Goal: Contribute content

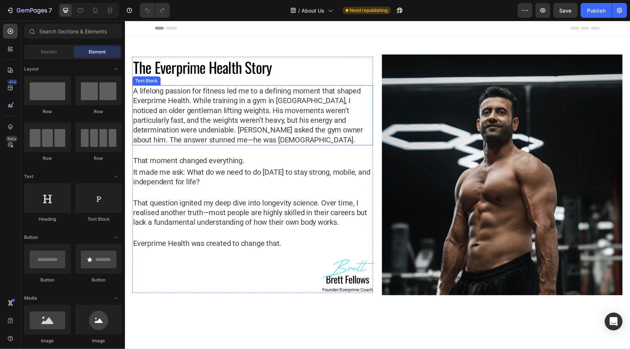
click at [151, 89] on p "A lifelong passion for fitness led me to a defining moment that shaped Everprim…" at bounding box center [252, 115] width 239 height 59
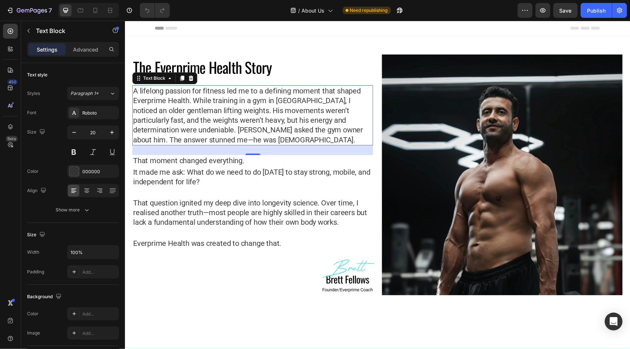
click at [162, 89] on p "A lifelong passion for fitness led me to a defining moment that shaped Everprim…" at bounding box center [252, 115] width 239 height 59
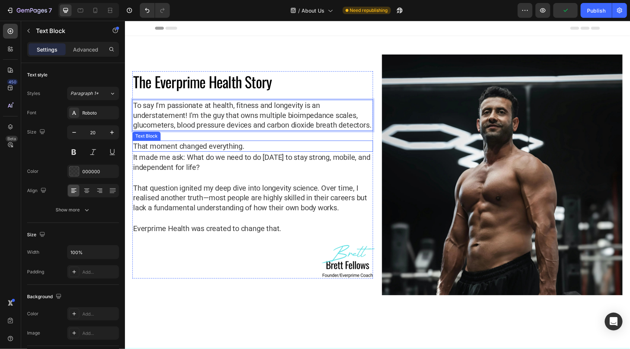
click at [143, 140] on div "The Everprime Health Story Heading To say I'm passionate at health, fitness and…" at bounding box center [252, 174] width 241 height 207
click at [218, 100] on p "To say I'm passionate at health, fitness and longevity is an understatement! I'…" at bounding box center [252, 114] width 239 height 29
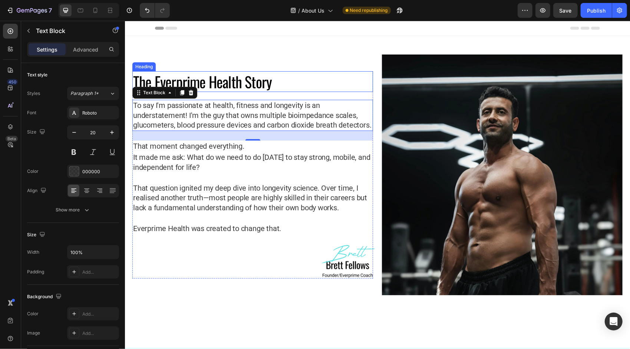
click at [226, 73] on h1 "The Everprime Health Story" at bounding box center [252, 81] width 241 height 21
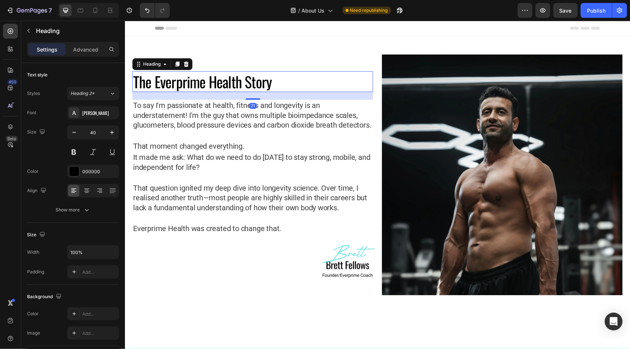
click at [220, 75] on h1 "The Everprime Health Story" at bounding box center [252, 81] width 241 height 21
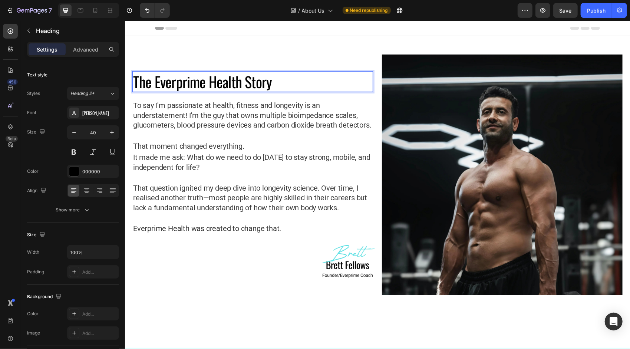
click at [148, 72] on p "The Everprime Health Story" at bounding box center [252, 81] width 239 height 19
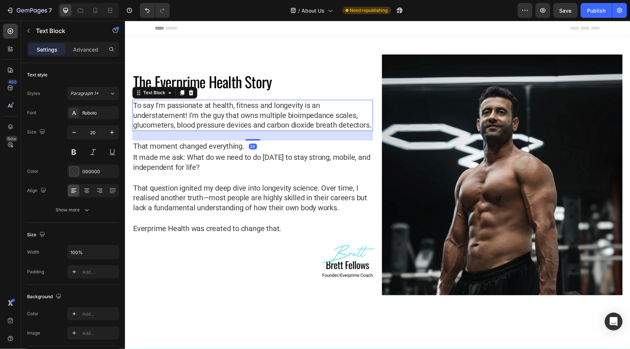
click at [222, 100] on p "To say I'm passionate at health, fitness and longevity is an understatement! I'…" at bounding box center [252, 114] width 239 height 29
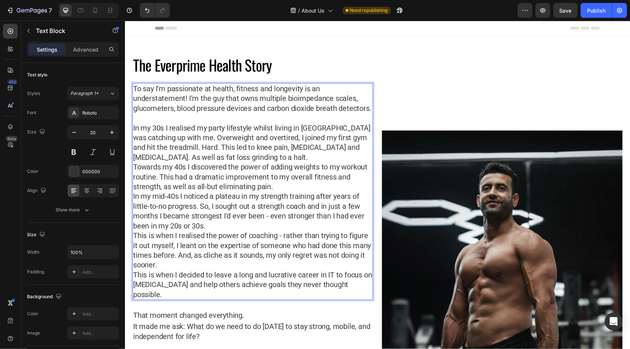
click at [133, 89] on p "To say I'm passionate at health, fitness and longevity is an understatement! I'…" at bounding box center [252, 97] width 239 height 29
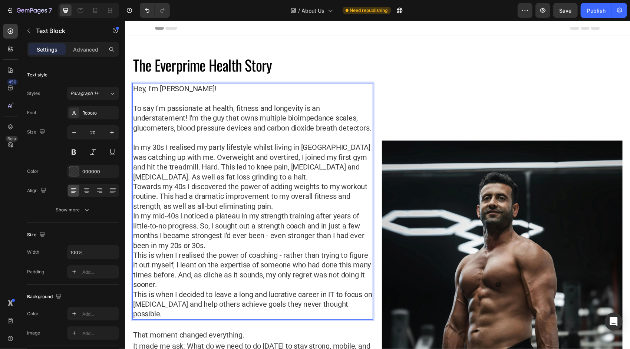
click at [202, 132] on p "To say I'm passionate at health, fitness and longevity is an understatement! I'…" at bounding box center [252, 117] width 239 height 29
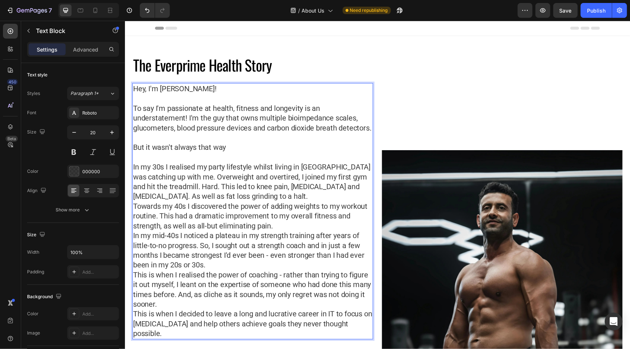
click at [195, 124] on p "To say I'm passionate at health, fitness and longevity is an understatement! I'…" at bounding box center [252, 117] width 239 height 29
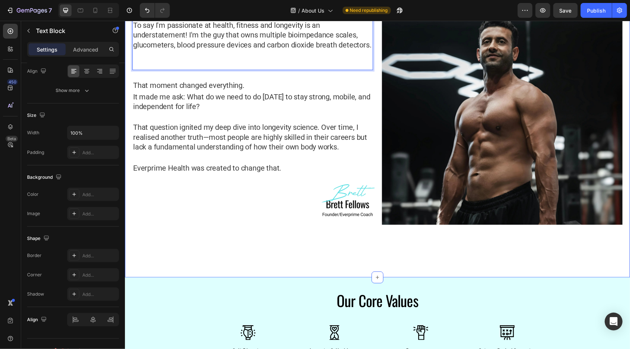
scroll to position [28, 0]
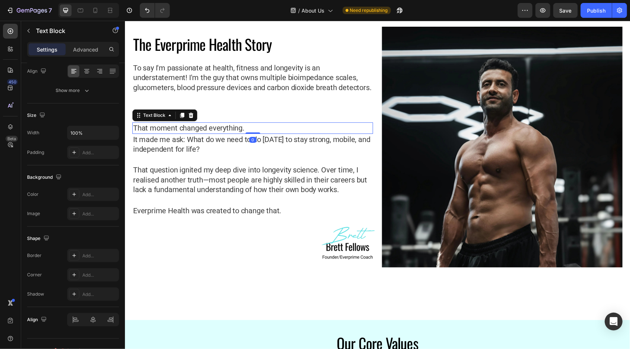
click at [189, 130] on p "That moment changed everything." at bounding box center [252, 128] width 239 height 10
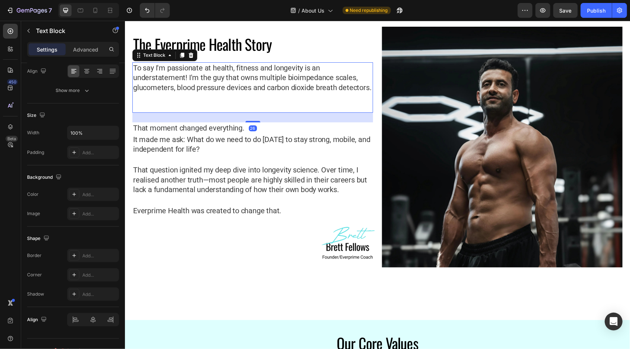
click at [165, 102] on p "Rich Text Editor. Editing area: main" at bounding box center [252, 97] width 239 height 10
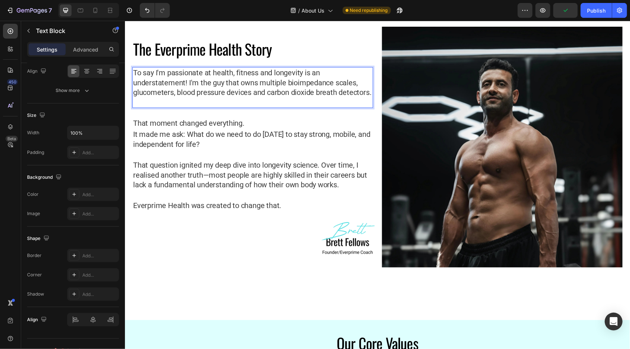
scroll to position [33, 0]
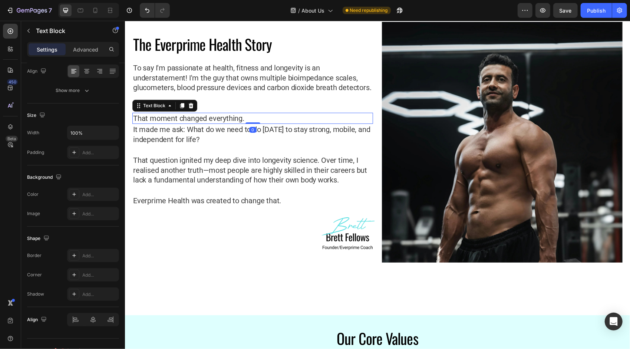
click at [179, 120] on p "That moment changed everything." at bounding box center [252, 118] width 239 height 10
click at [163, 119] on p "That moment changed everything." at bounding box center [252, 118] width 239 height 10
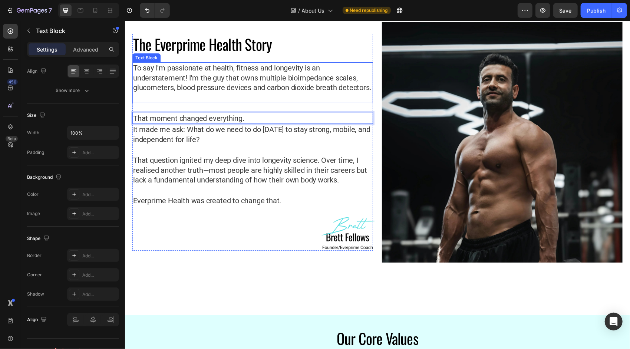
click at [161, 102] on p "Rich Text Editor. Editing area: main" at bounding box center [252, 97] width 239 height 10
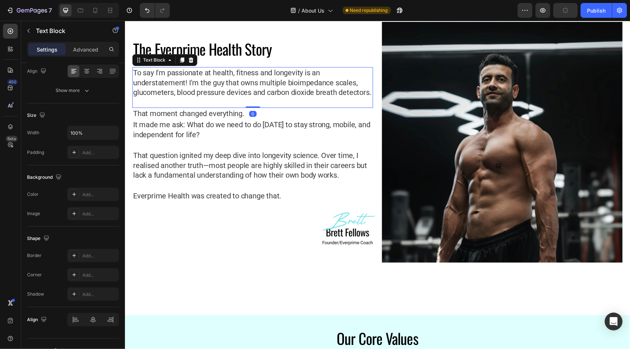
drag, startPoint x: 251, startPoint y: 115, endPoint x: 254, endPoint y: 103, distance: 11.9
click at [254, 103] on div "To say I'm passionate at health, fitness and longevity is an understatement! I'…" at bounding box center [252, 87] width 241 height 41
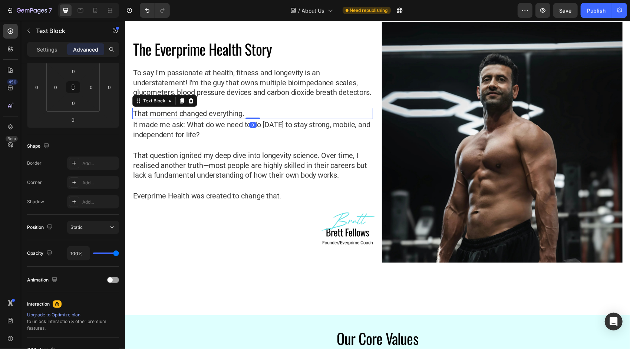
click at [216, 116] on p "That moment changed everything." at bounding box center [252, 113] width 239 height 10
click at [185, 115] on p "That moment changed everything." at bounding box center [252, 113] width 239 height 10
click at [283, 118] on p "tuBThat moment changed everything.B" at bounding box center [252, 113] width 239 height 10
click at [284, 115] on p "tuBThat moment changed everything.Bu" at bounding box center [252, 113] width 239 height 10
click at [248, 115] on p "tuBThat moment changed everything.But" at bounding box center [252, 113] width 239 height 10
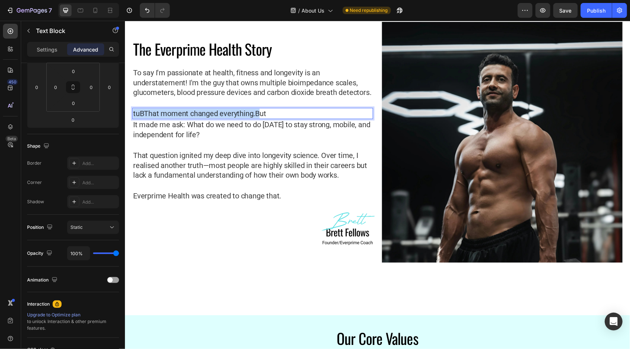
drag, startPoint x: 254, startPoint y: 116, endPoint x: 128, endPoint y: 117, distance: 126.4
click at [128, 117] on div "The Everprime Health Story Heading To say I'm passionate at health, fitness and…" at bounding box center [377, 159] width 505 height 312
click at [185, 115] on p "But" at bounding box center [252, 113] width 239 height 10
click at [152, 114] on p "But" at bounding box center [252, 113] width 239 height 10
drag, startPoint x: 151, startPoint y: 118, endPoint x: 132, endPoint y: 118, distance: 18.5
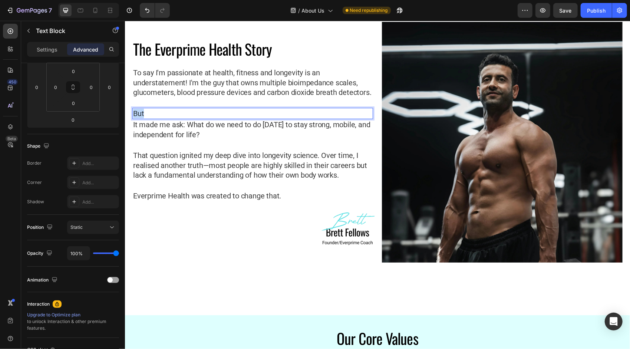
click at [132, 118] on div "But" at bounding box center [252, 113] width 241 height 11
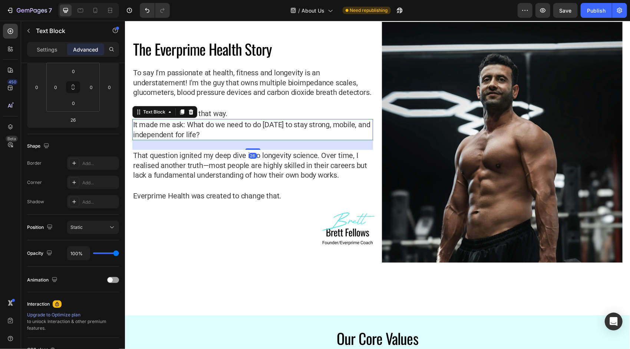
click at [198, 138] on p "It made me ask: What do we need to do [DATE] to stay strong, mobile, and indepe…" at bounding box center [252, 129] width 239 height 20
drag, startPoint x: 189, startPoint y: 129, endPoint x: 182, endPoint y: 129, distance: 6.7
click at [189, 129] on p "It made me ask: What do we need to do [DATE] to stay strong, mobile, and indepe…" at bounding box center [252, 129] width 239 height 20
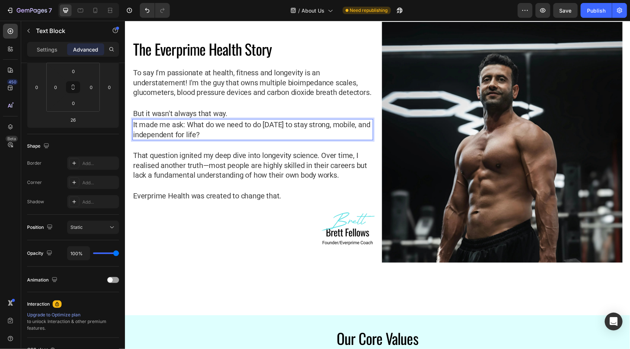
click at [152, 129] on p "It made me ask: What do we need to do [DATE] to stay strong, mobile, and indepe…" at bounding box center [252, 129] width 239 height 20
click at [209, 136] on p "It made me ask: What do we need to do [DATE] to stay strong, mobile, and indepe…" at bounding box center [252, 129] width 239 height 20
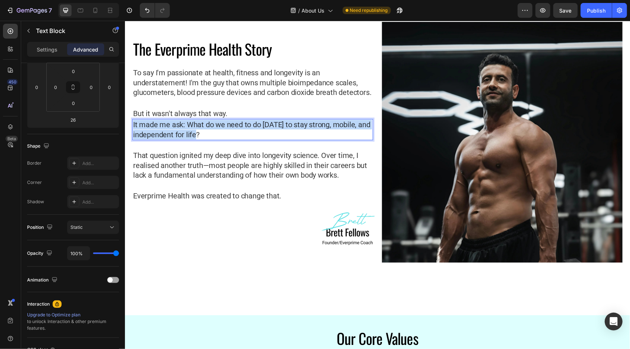
drag, startPoint x: 208, startPoint y: 136, endPoint x: 132, endPoint y: 126, distance: 77.1
click at [132, 126] on div "It made me ask: What do we need to do [DATE] to stay strong, mobile, and indepe…" at bounding box center [252, 129] width 241 height 21
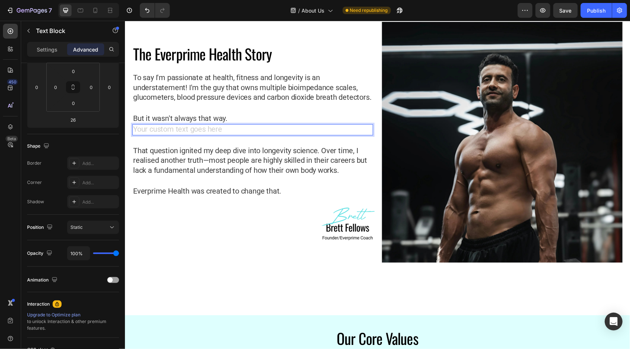
click at [175, 131] on div "Rich Text Editor. Editing area: main" at bounding box center [252, 129] width 241 height 11
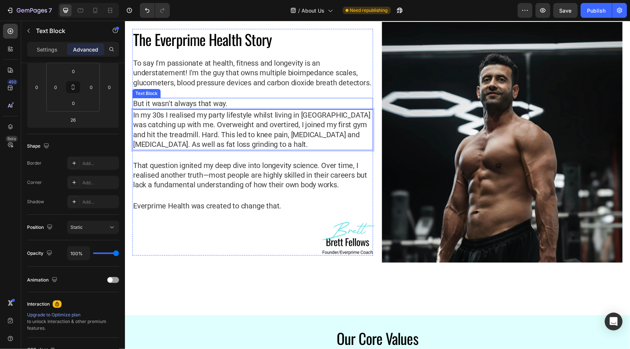
click at [242, 105] on p "But it wasn't always that way." at bounding box center [252, 103] width 239 height 10
click at [202, 146] on p "In my 30s I realised my party lifestyle whilst living in [GEOGRAPHIC_DATA] was …" at bounding box center [252, 129] width 239 height 39
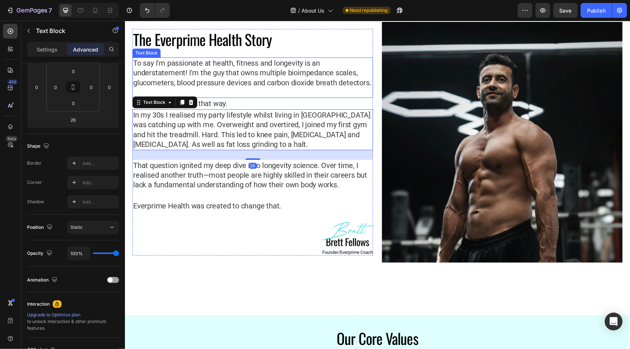
click at [238, 79] on p "To say I'm passionate at health, fitness and longevity is an understatement! I'…" at bounding box center [252, 72] width 239 height 29
click at [192, 126] on p "In my 30s I realised my party lifestyle whilst living in [GEOGRAPHIC_DATA] was …" at bounding box center [252, 129] width 239 height 39
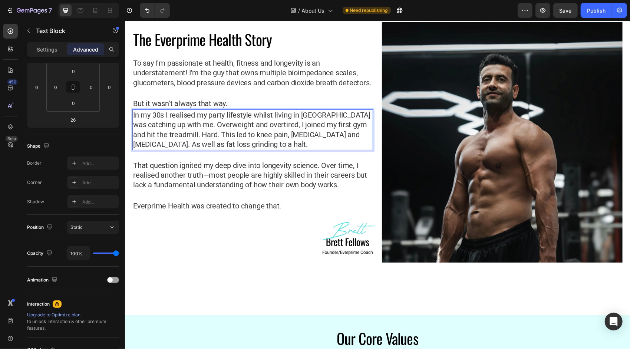
click at [183, 136] on p "In my 30s I realised my party lifestyle whilst living in [GEOGRAPHIC_DATA] was …" at bounding box center [252, 129] width 239 height 39
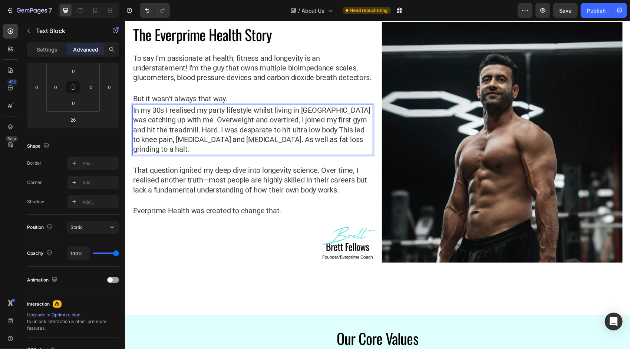
scroll to position [32, 0]
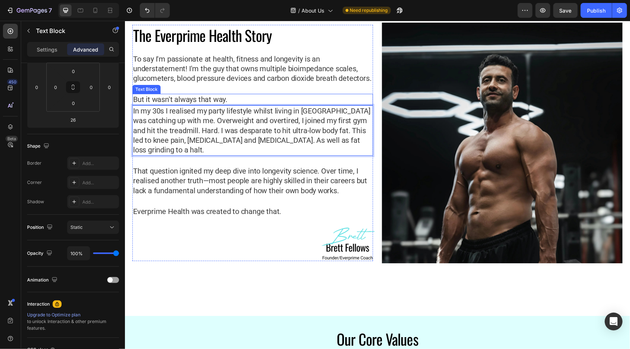
click at [234, 104] on p "But it wasn't always that way." at bounding box center [252, 99] width 239 height 10
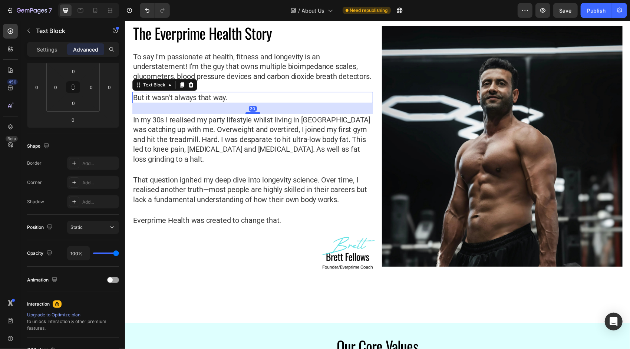
drag, startPoint x: 251, startPoint y: 112, endPoint x: 252, endPoint y: 123, distance: 11.2
click at [252, 114] on div at bounding box center [252, 113] width 15 height 2
type input "30"
click at [242, 146] on p "In my 30s I realised my party lifestyle whilst living in [GEOGRAPHIC_DATA] was …" at bounding box center [252, 139] width 239 height 49
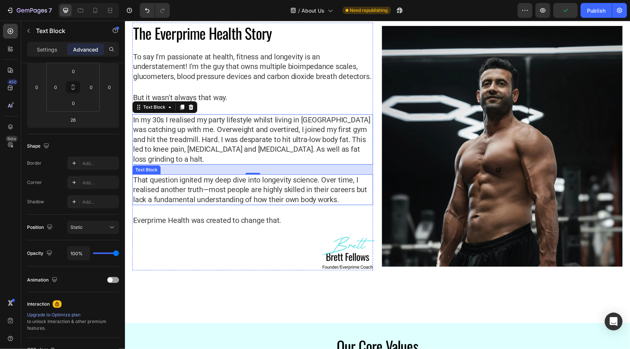
click at [188, 188] on p "That question ignited my deep dive into longevity science. Over time, I realise…" at bounding box center [252, 189] width 239 height 29
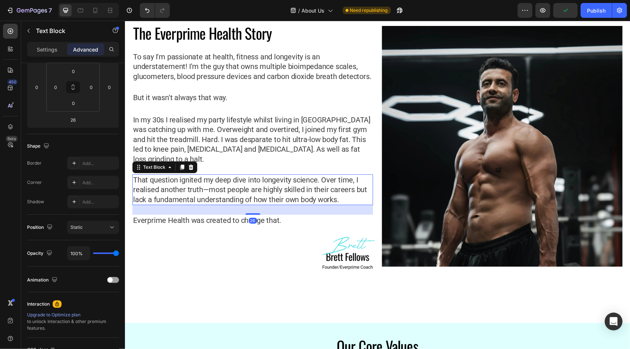
click at [172, 191] on p "That question ignited my deep dive into longevity science. Over time, I realise…" at bounding box center [252, 189] width 239 height 29
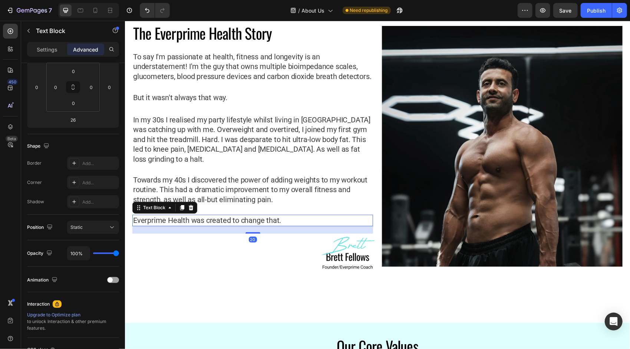
click at [201, 225] on p "Everprime Health was created to change that." at bounding box center [252, 220] width 239 height 10
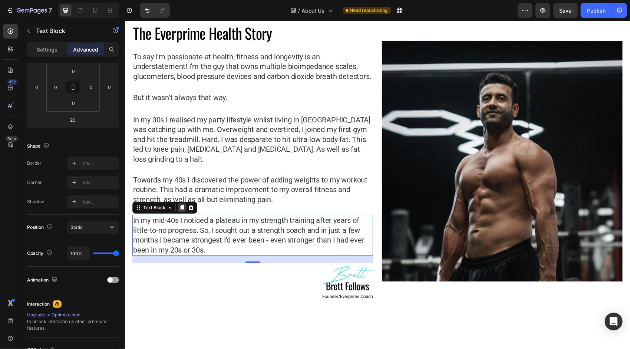
click at [182, 210] on icon at bounding box center [182, 207] width 4 height 5
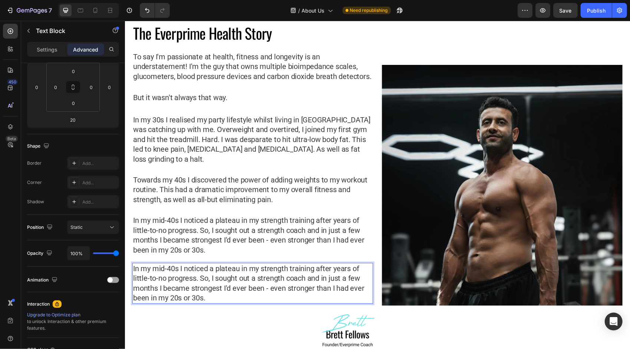
click at [238, 298] on p "In my mid-40s I noticed a plateau in my strength training after years of little…" at bounding box center [252, 282] width 239 height 39
click at [199, 284] on p "In my mid-40s I noticed a plateau in my strength training after years of little…" at bounding box center [252, 282] width 239 height 39
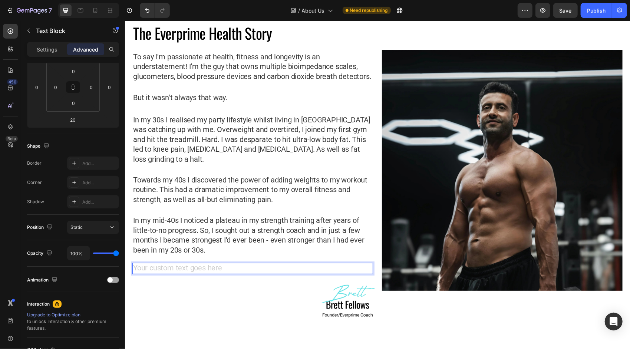
click at [204, 274] on div "Rich Text Editor. Editing area: main" at bounding box center [252, 268] width 241 height 11
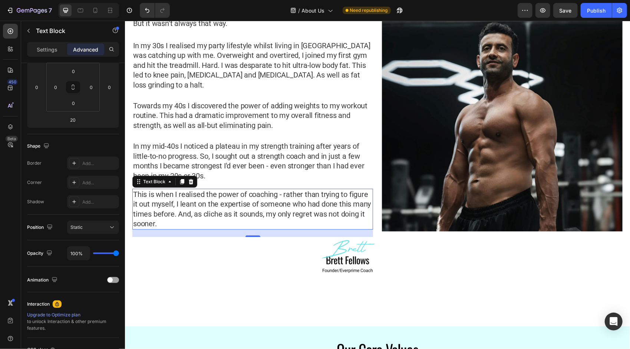
scroll to position [143, 0]
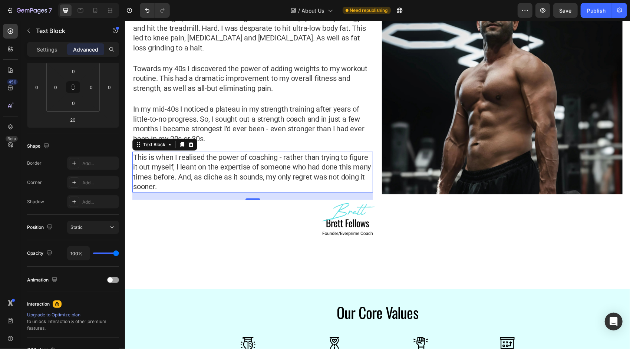
click at [231, 178] on p "This is when I realised the power of coaching - rather than trying to figure it…" at bounding box center [252, 171] width 239 height 39
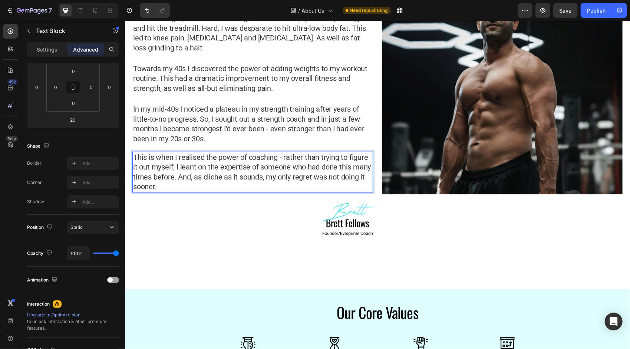
click at [202, 165] on p "This is when I realised the power of coaching - rather than trying to figure it…" at bounding box center [252, 171] width 239 height 39
click at [151, 178] on p "This is when I realised the power of coaching - rather than trying to figure it…" at bounding box center [252, 171] width 239 height 39
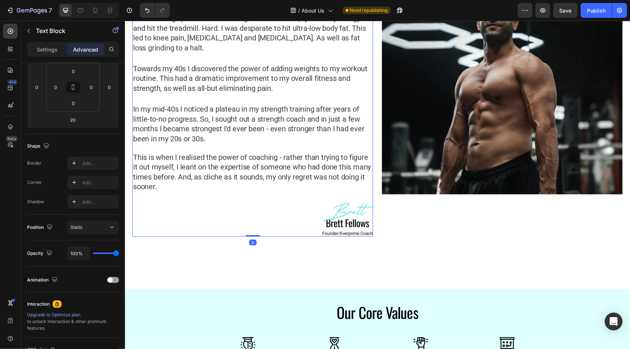
click at [166, 159] on div "The Everprime Health Story Heading To say I'm passionate at health, fitness and…" at bounding box center [252, 73] width 241 height 325
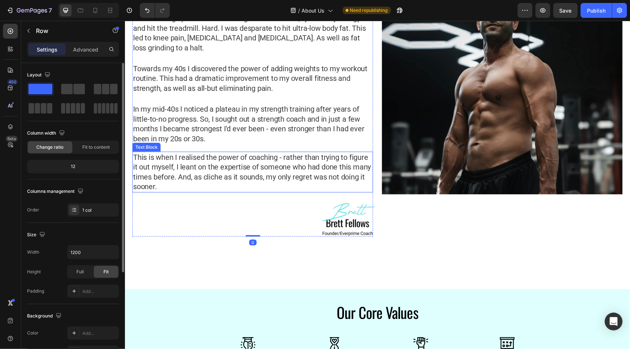
click at [181, 176] on p "This is when I realised the power of coaching - rather than trying to figure it…" at bounding box center [252, 171] width 239 height 39
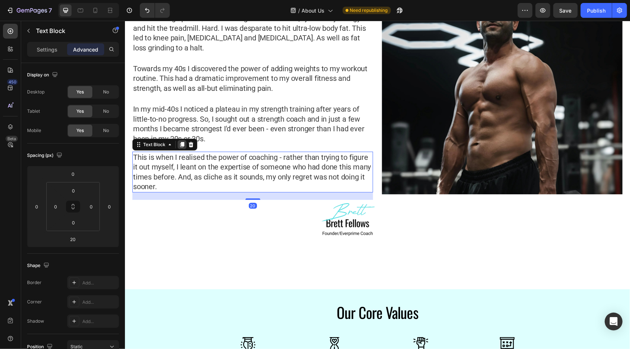
click at [180, 147] on icon at bounding box center [182, 144] width 6 height 6
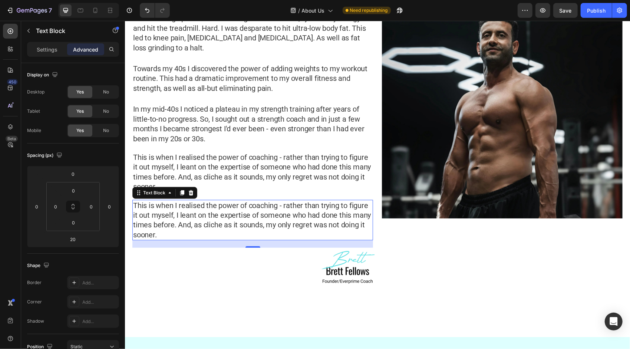
drag, startPoint x: 198, startPoint y: 241, endPoint x: 179, endPoint y: 237, distance: 18.9
click at [198, 240] on p "This is when I realised the power of coaching - rather than trying to figure it…" at bounding box center [252, 219] width 239 height 39
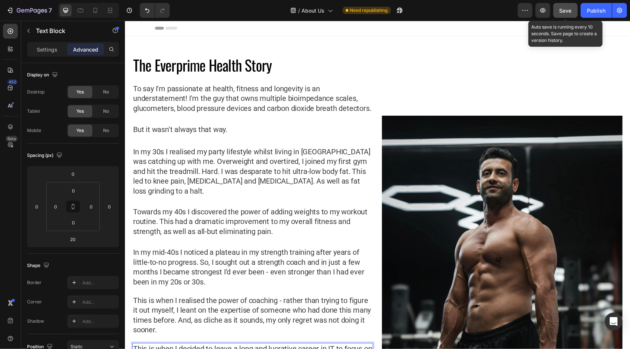
click at [563, 10] on span "Save" at bounding box center [566, 10] width 12 height 6
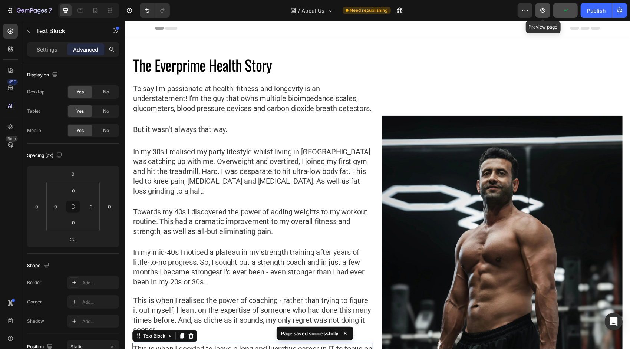
click at [544, 11] on icon "button" at bounding box center [542, 10] width 7 height 7
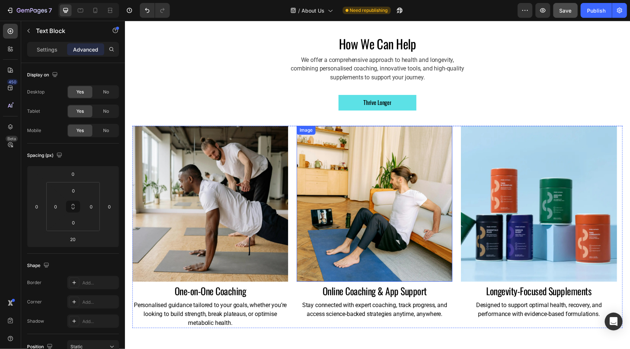
scroll to position [1001, 0]
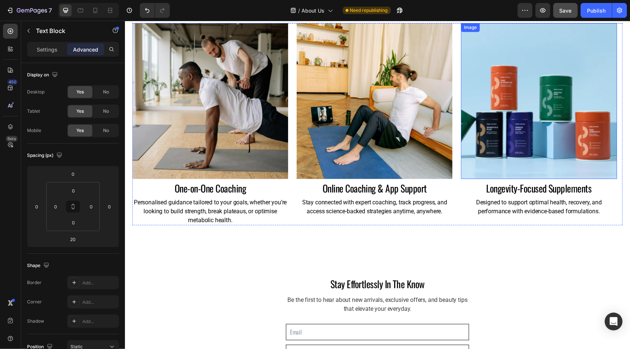
click at [567, 54] on img at bounding box center [539, 100] width 156 height 155
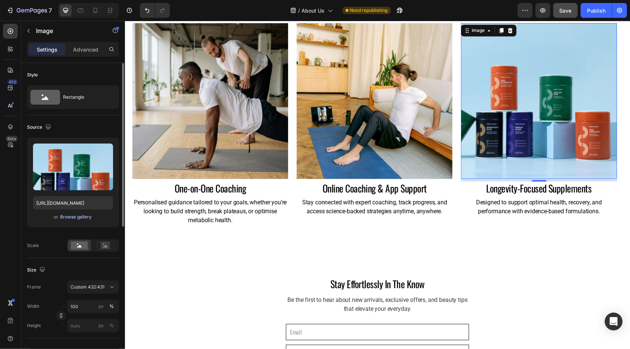
click at [80, 218] on div "Browse gallery" at bounding box center [76, 217] width 32 height 7
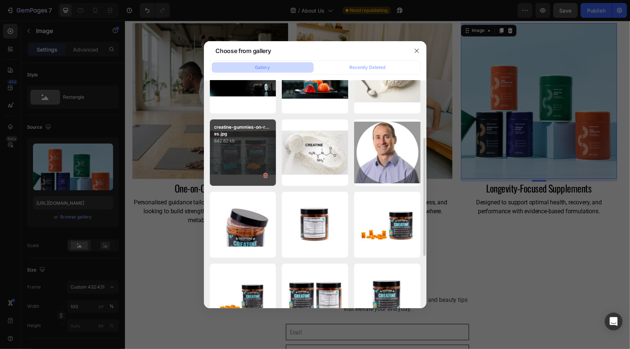
scroll to position [148, 0]
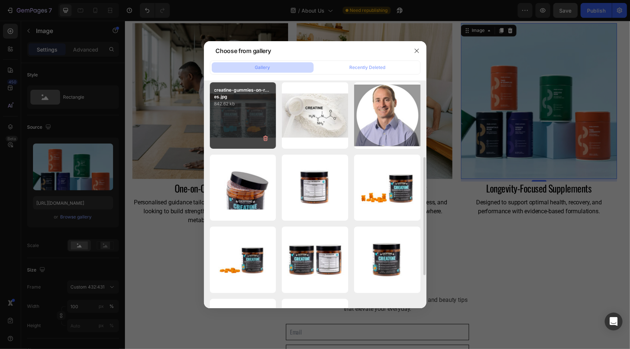
click at [243, 118] on div "creatine-gummies-on-r...es.jpg 842.62 kb" at bounding box center [243, 115] width 66 height 66
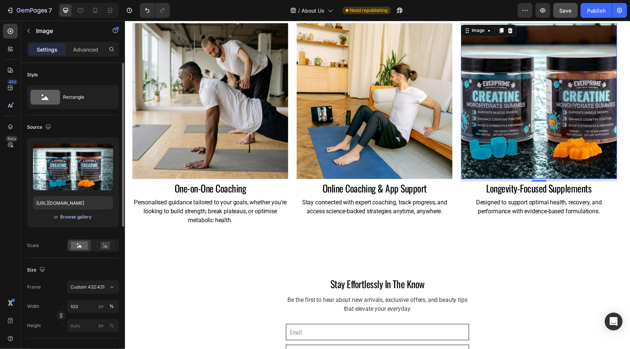
click at [72, 218] on div "Browse gallery" at bounding box center [76, 217] width 32 height 7
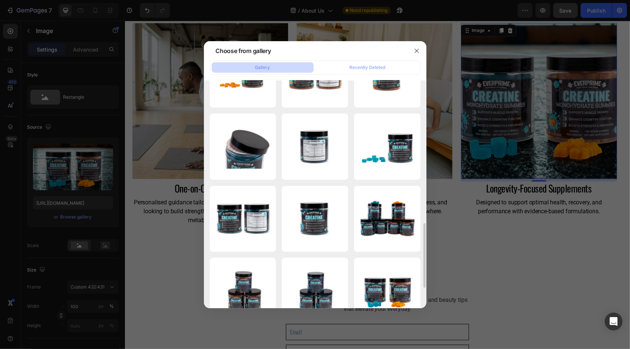
scroll to position [371, 0]
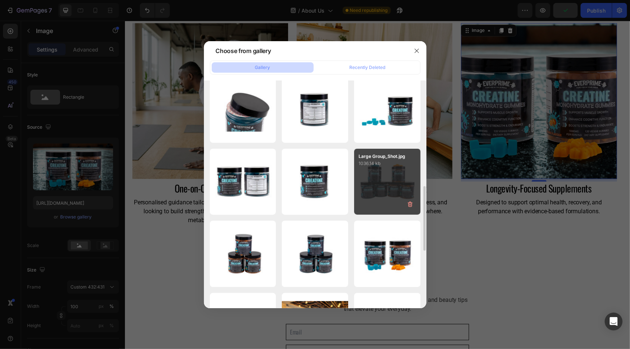
click at [389, 177] on div "Large Group_Shot.jpg 1036.14 kb" at bounding box center [387, 182] width 66 height 66
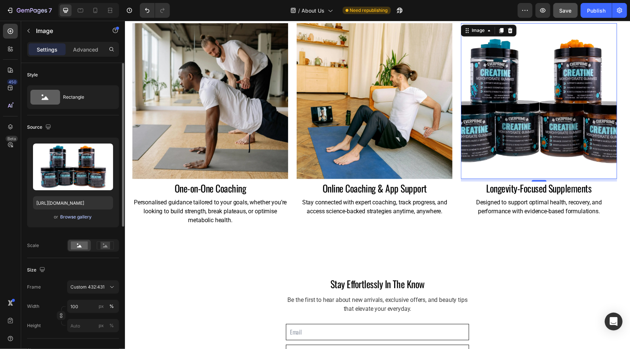
click at [83, 216] on div "Browse gallery" at bounding box center [76, 217] width 32 height 7
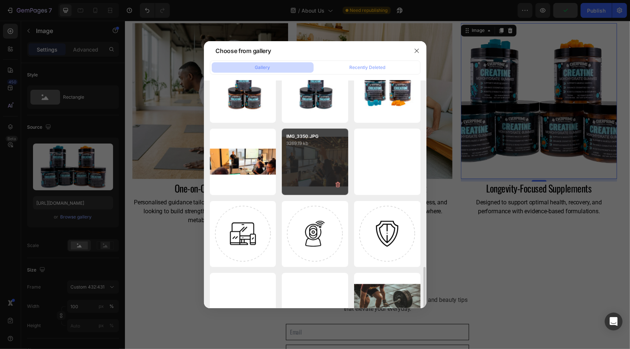
scroll to position [498, 0]
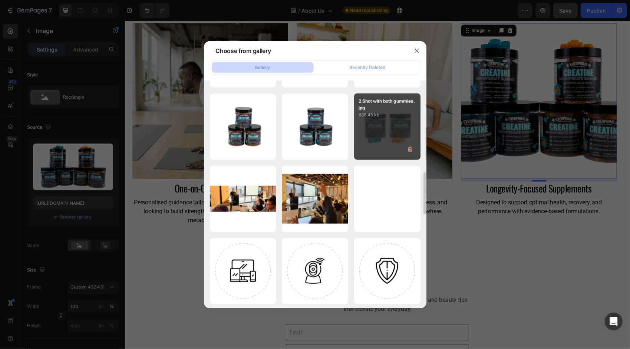
click at [386, 142] on div "2 Shot with both gummies.jpg 838.45 kb" at bounding box center [387, 126] width 66 height 66
type input "[URL][DOMAIN_NAME]"
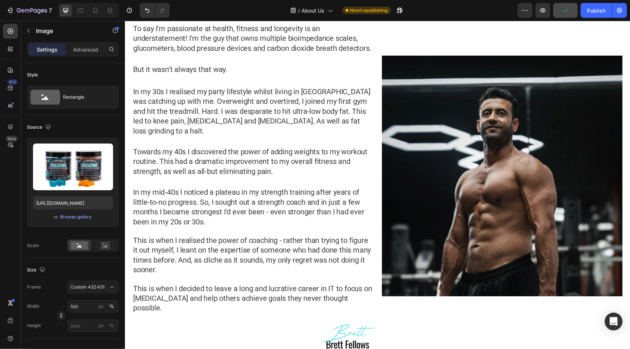
scroll to position [0, 0]
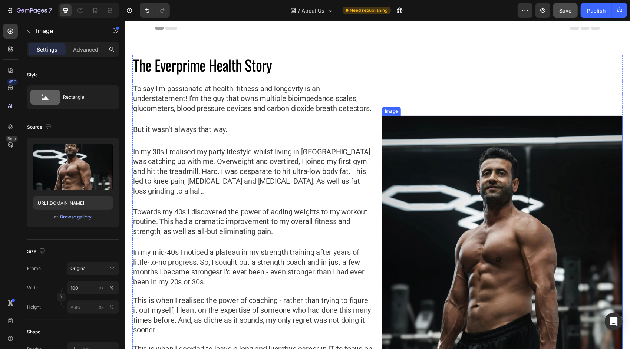
click at [483, 209] on img at bounding box center [502, 235] width 241 height 241
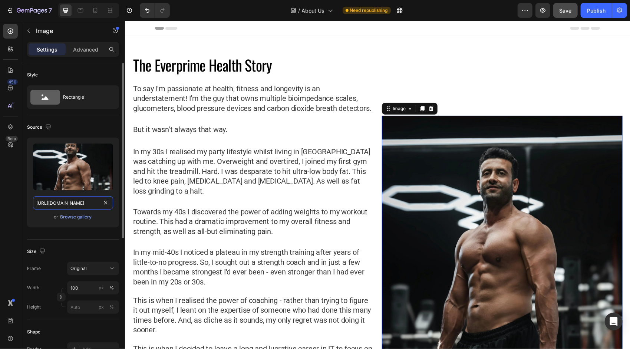
click at [70, 203] on input "[URL][DOMAIN_NAME]" at bounding box center [73, 202] width 80 height 13
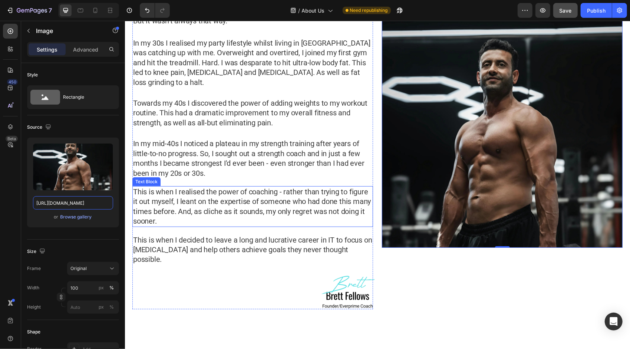
scroll to position [148, 0]
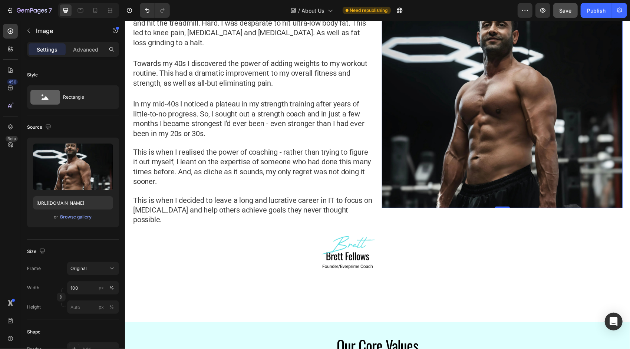
click at [555, 87] on img at bounding box center [502, 87] width 241 height 241
click at [430, 85] on img at bounding box center [502, 87] width 241 height 241
click at [70, 217] on div "Browse gallery" at bounding box center [76, 217] width 32 height 7
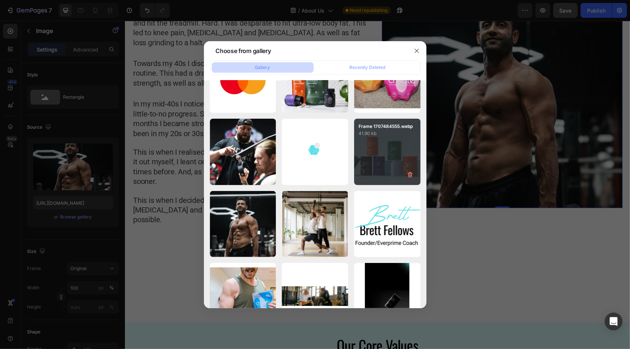
scroll to position [2135, 0]
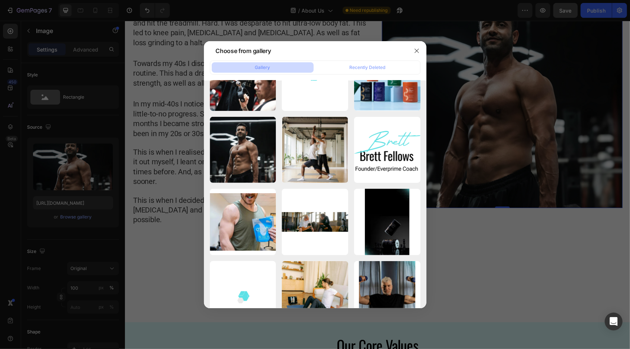
drag, startPoint x: 419, startPoint y: 49, endPoint x: 417, endPoint y: 57, distance: 8.5
click at [419, 49] on icon "button" at bounding box center [417, 51] width 6 height 6
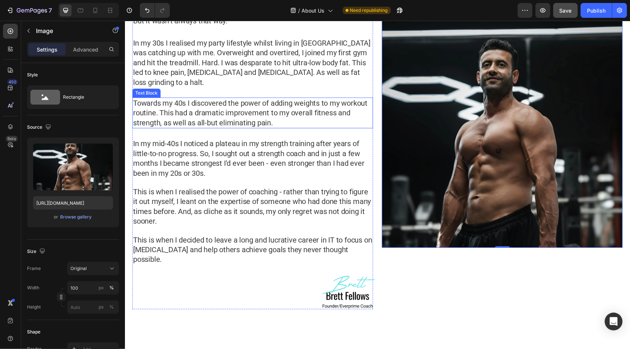
scroll to position [0, 0]
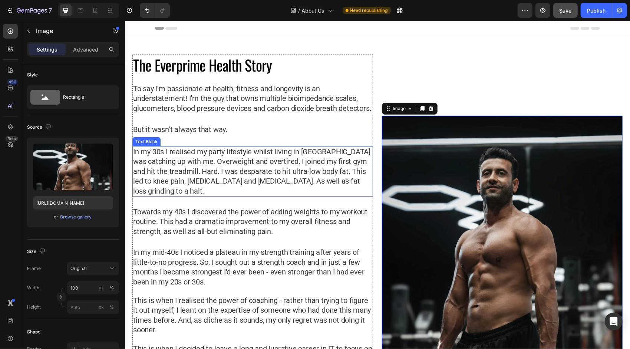
click at [222, 182] on p "In my 30s I realised my party lifestyle whilst living in [GEOGRAPHIC_DATA] was …" at bounding box center [252, 170] width 239 height 49
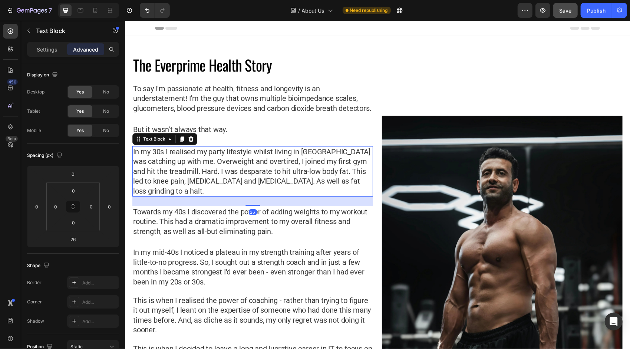
click at [214, 181] on p "In my 30s I realised my party lifestyle whilst living in [GEOGRAPHIC_DATA] was …" at bounding box center [252, 170] width 239 height 49
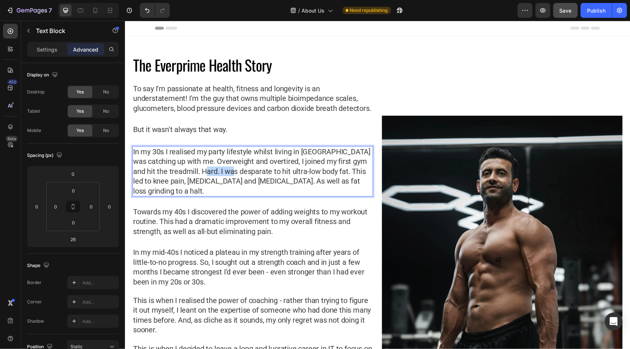
click at [217, 181] on p "In my 30s I realised my party lifestyle whilst living in [GEOGRAPHIC_DATA] was …" at bounding box center [252, 170] width 239 height 49
drag, startPoint x: 256, startPoint y: 181, endPoint x: 280, endPoint y: 181, distance: 24.5
click at [280, 181] on p "In my 30s I realised my party lifestyle whilst living in [GEOGRAPHIC_DATA] was …" at bounding box center [252, 170] width 239 height 49
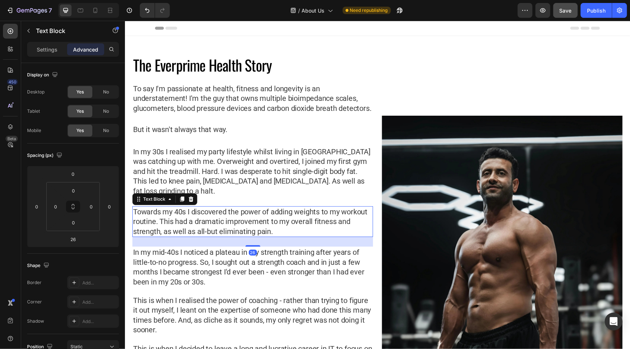
click at [248, 221] on p "Towards my 40s I discovered the power of adding weights to my workout routine. …" at bounding box center [252, 221] width 239 height 29
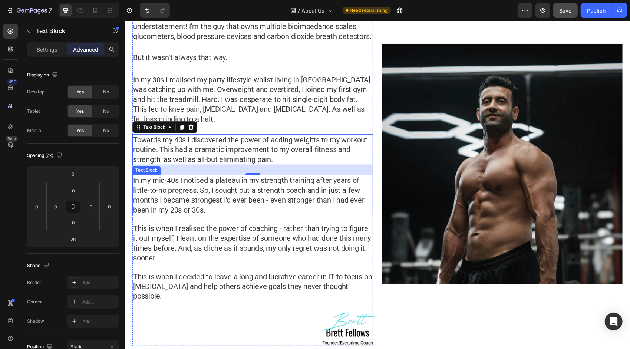
scroll to position [74, 0]
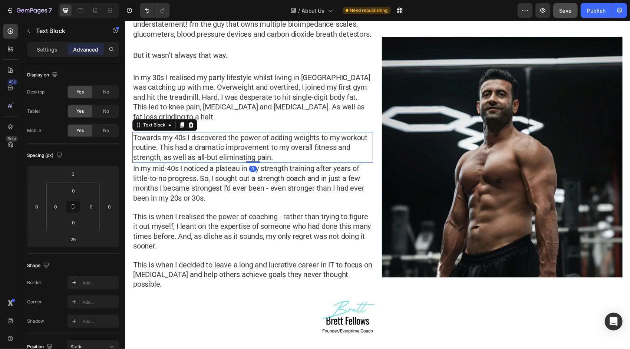
drag, startPoint x: 255, startPoint y: 181, endPoint x: 259, endPoint y: 168, distance: 13.0
click at [259, 162] on div "Towards my 40s I discovered the power of adding weights to my workout routine. …" at bounding box center [252, 147] width 241 height 31
type input "0"
click at [280, 162] on p "Towards my 40s I discovered the power of adding weights to my workout routine. …" at bounding box center [252, 146] width 239 height 29
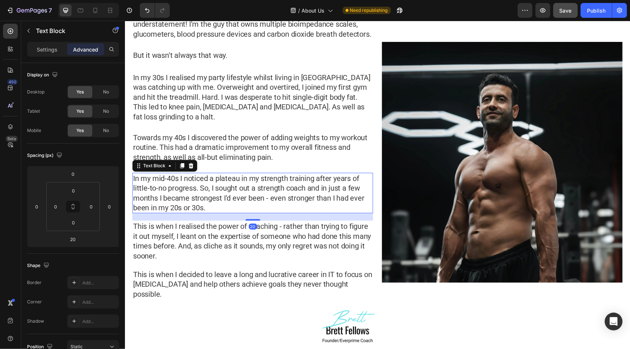
click at [234, 212] on p "In my mid-40s I noticed a plateau in my strength training after years of little…" at bounding box center [252, 192] width 239 height 39
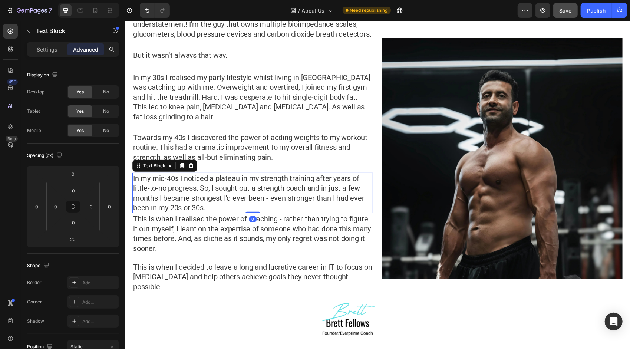
drag, startPoint x: 251, startPoint y: 228, endPoint x: 255, endPoint y: 213, distance: 15.5
click at [255, 213] on div "In my mid-40s I noticed a plateau in my strength training after years of little…" at bounding box center [252, 192] width 241 height 41
type input "0"
click at [217, 212] on p "In my mid-40s I noticed a plateau in my strength training after years of little…" at bounding box center [252, 192] width 239 height 39
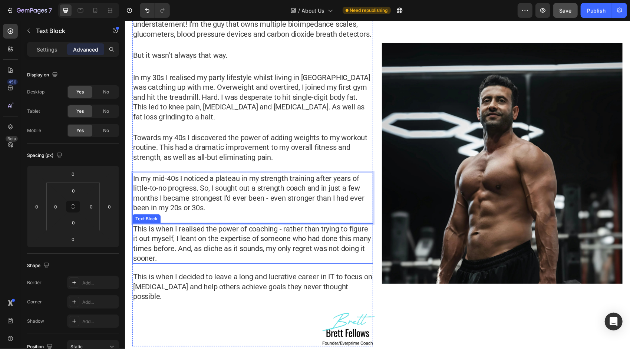
click at [208, 263] on p "This is when I realised the power of coaching - rather than trying to figure it…" at bounding box center [252, 243] width 239 height 39
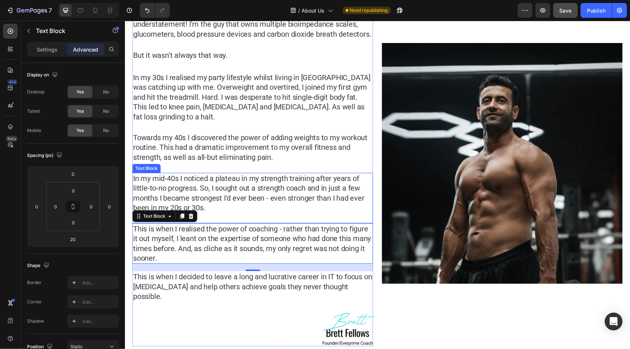
click at [229, 212] on p "In my mid-40s I noticed a plateau in my strength training after years of little…" at bounding box center [252, 192] width 239 height 39
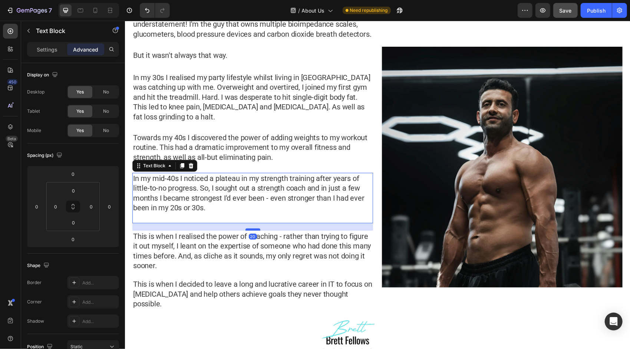
drag, startPoint x: 253, startPoint y: 232, endPoint x: 256, endPoint y: 239, distance: 8.3
click at [256, 230] on div at bounding box center [252, 229] width 15 height 2
type input "20"
click at [211, 222] on p "Rich Text Editor. Editing area: main" at bounding box center [252, 217] width 239 height 10
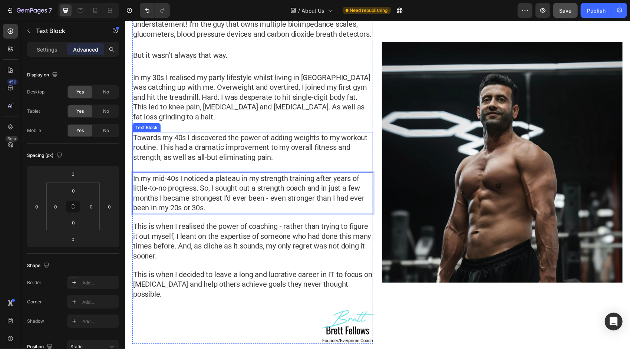
click at [275, 162] on p "Towards my 40s I discovered the power of adding weights to my workout routine. …" at bounding box center [252, 146] width 239 height 29
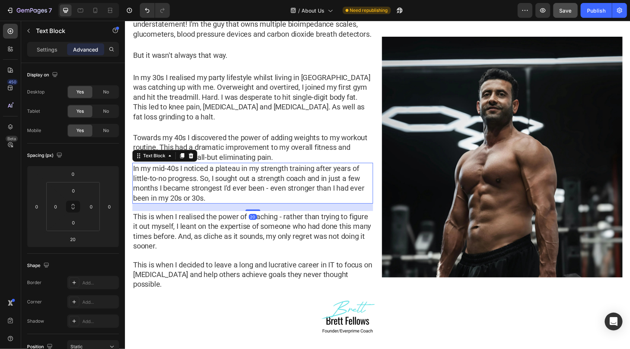
click at [233, 173] on p "In my mid-40s I noticed a plateau in my strength training after years of little…" at bounding box center [252, 182] width 239 height 39
click at [287, 157] on p "Towards my 40s I discovered the power of adding weights to my workout routine. …" at bounding box center [252, 146] width 239 height 29
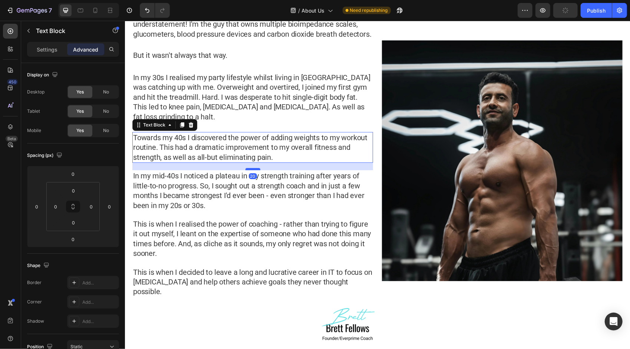
drag, startPoint x: 251, startPoint y: 171, endPoint x: 252, endPoint y: 178, distance: 7.4
click at [252, 170] on div at bounding box center [252, 169] width 15 height 2
type input "20"
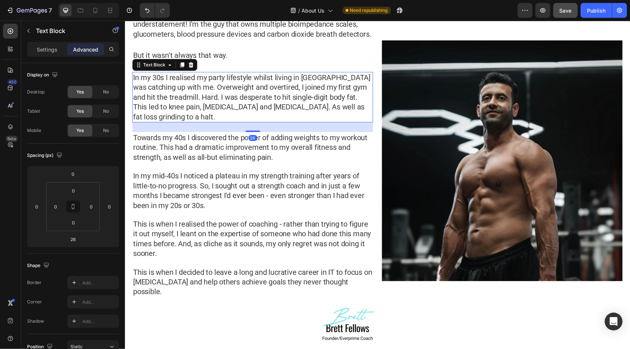
click at [264, 110] on p "In my 30s I realised my party lifestyle whilst living in [GEOGRAPHIC_DATA] was …" at bounding box center [252, 96] width 239 height 49
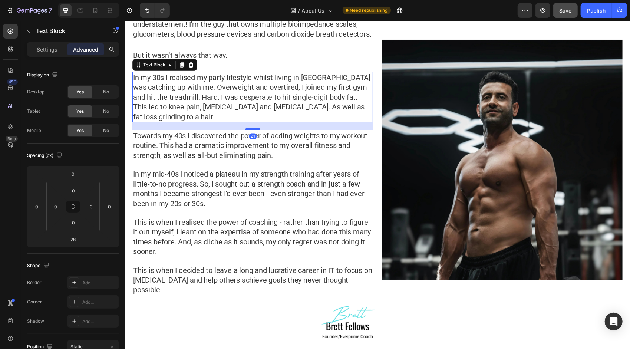
drag, startPoint x: 248, startPoint y: 140, endPoint x: 253, endPoint y: 138, distance: 4.8
click at [253, 130] on div at bounding box center [252, 129] width 15 height 2
type input "21"
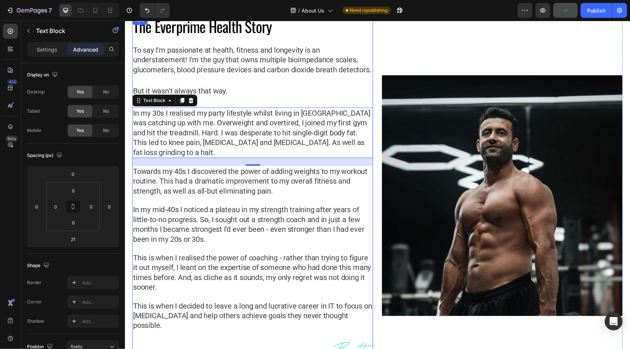
scroll to position [37, 0]
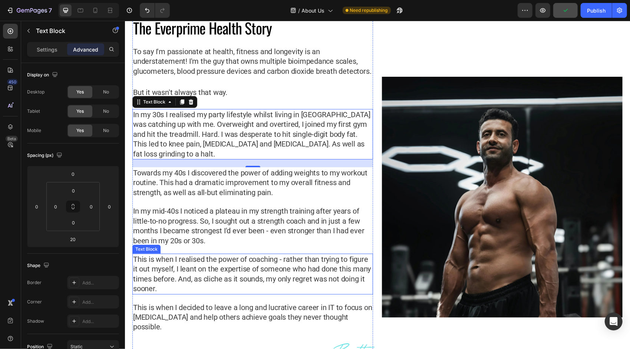
click at [247, 275] on p "This is when I realised the power of coaching - rather than trying to figure it…" at bounding box center [252, 273] width 239 height 39
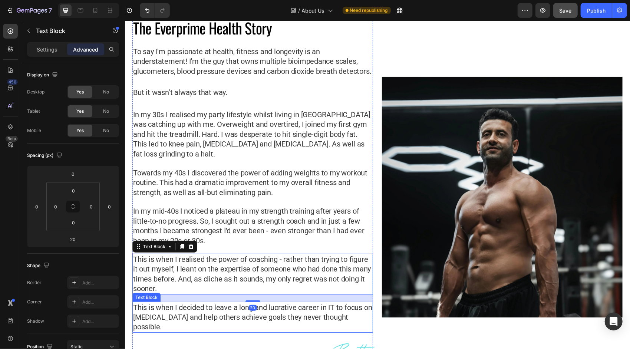
click at [247, 323] on p "This is when I decided to leave a long and lucrative career in IT to focus on […" at bounding box center [252, 316] width 239 height 29
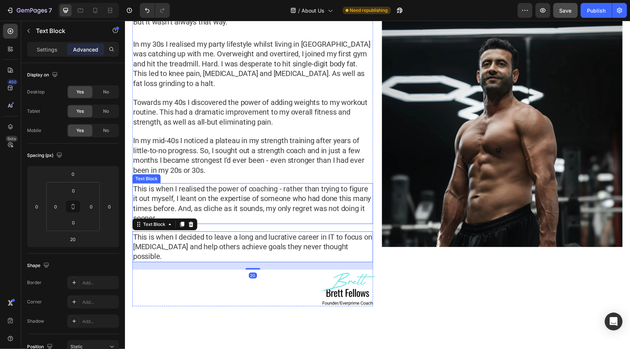
scroll to position [111, 0]
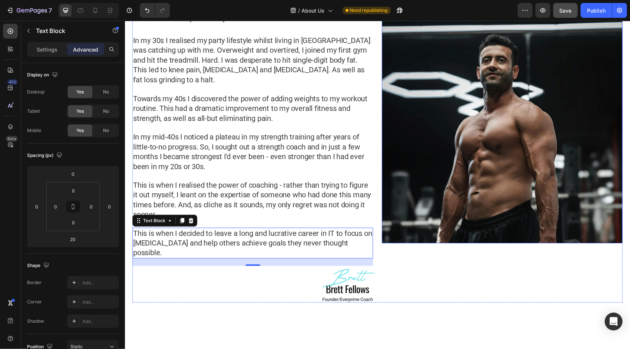
click at [463, 140] on img at bounding box center [502, 122] width 241 height 241
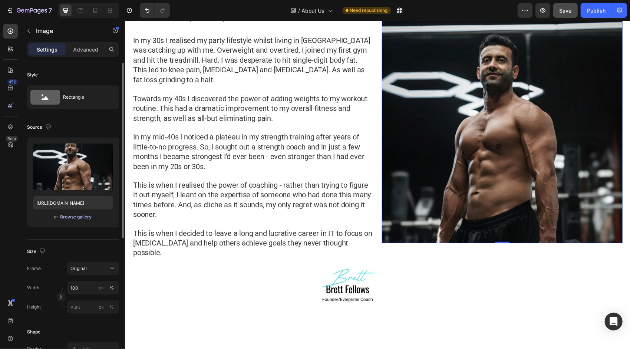
click at [73, 217] on div "Browse gallery" at bounding box center [76, 217] width 32 height 7
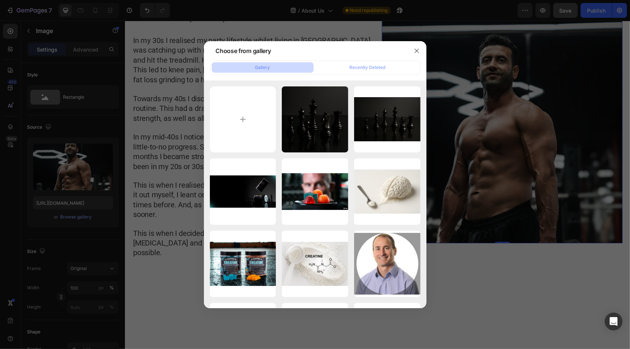
click at [478, 155] on div at bounding box center [315, 174] width 630 height 349
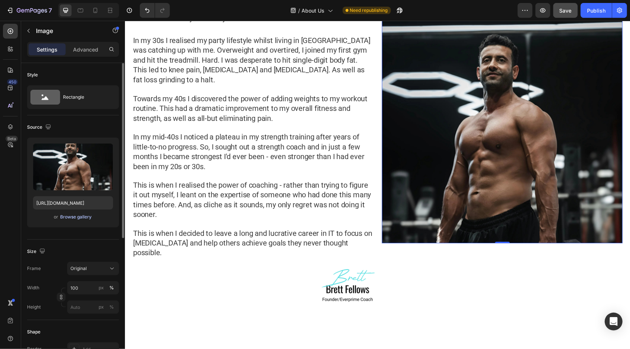
click at [73, 216] on div "Browse gallery" at bounding box center [76, 217] width 32 height 7
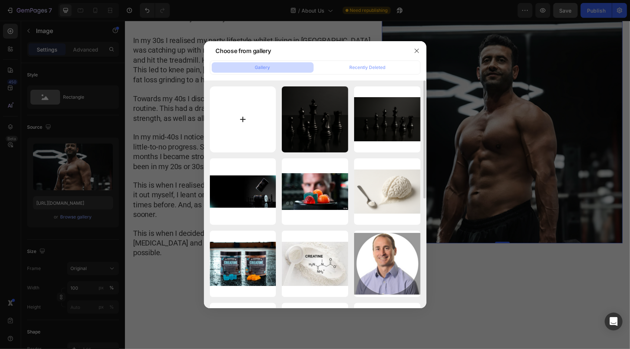
click at [241, 118] on input "file" at bounding box center [243, 119] width 66 height 66
type input "C:\fakepath\[PERSON_NAME]-in-home-gym.jpg"
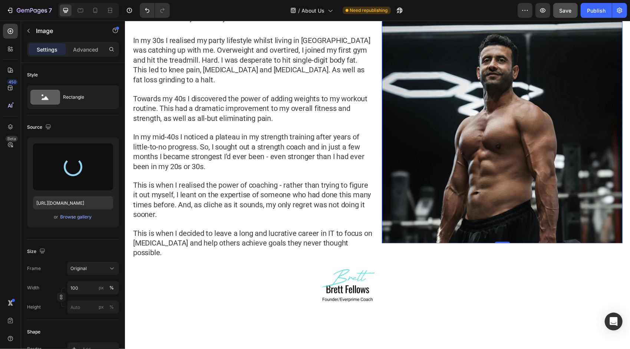
type input "[URL][DOMAIN_NAME]"
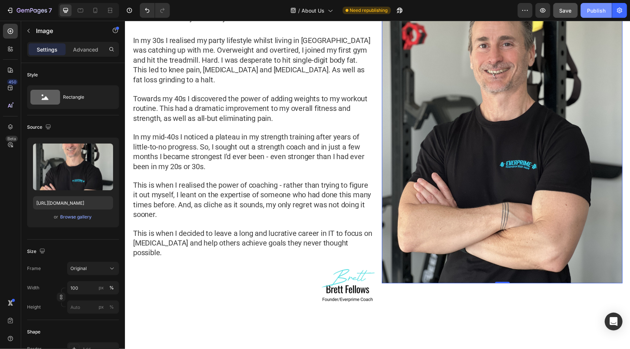
click at [594, 12] on div "Publish" at bounding box center [596, 11] width 19 height 8
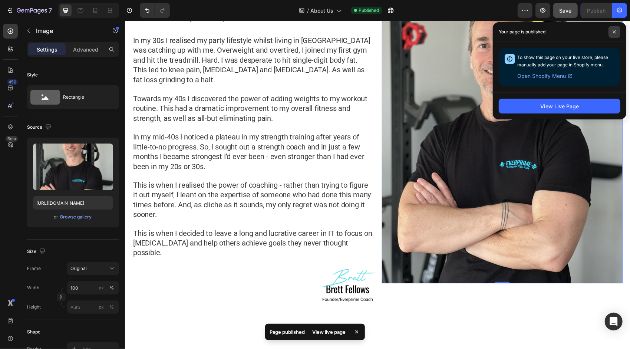
drag, startPoint x: 615, startPoint y: 32, endPoint x: 591, endPoint y: 43, distance: 26.4
click at [614, 32] on icon at bounding box center [614, 31] width 3 height 3
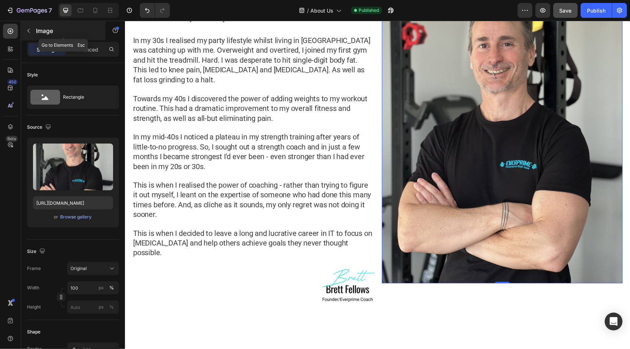
click at [32, 30] on button "button" at bounding box center [29, 31] width 12 height 12
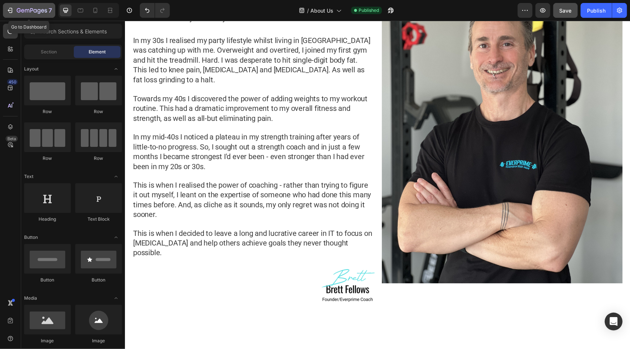
click at [25, 10] on icon "button" at bounding box center [27, 10] width 4 height 3
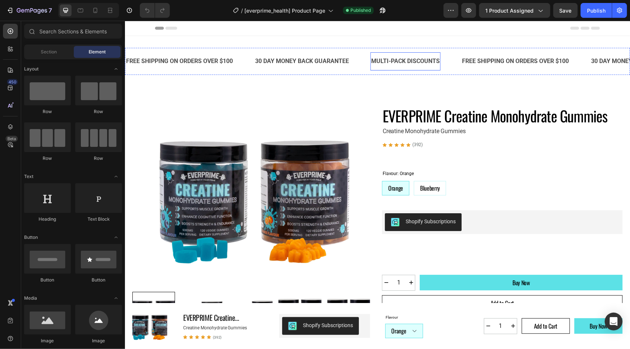
click at [399, 60] on p "MULTI-PACK DISCOUNTS" at bounding box center [405, 61] width 69 height 11
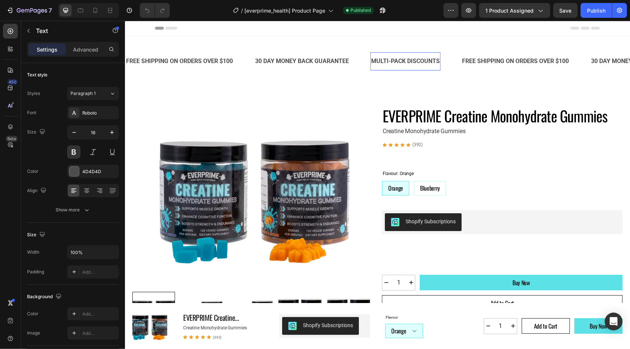
click at [393, 60] on p "MULTI-PACK DISCOUNTS" at bounding box center [405, 61] width 69 height 11
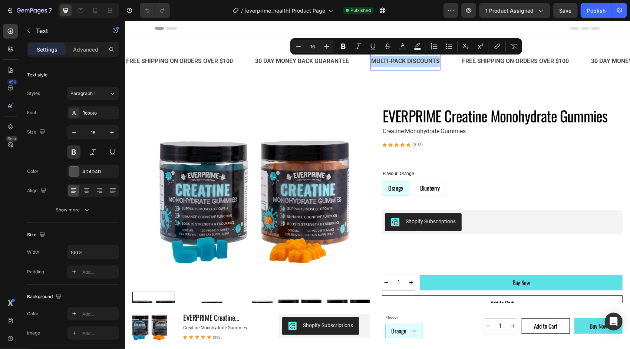
drag, startPoint x: 373, startPoint y: 61, endPoint x: 440, endPoint y: 66, distance: 67.3
click at [440, 66] on div "MULTI-PACK DISCOUNTS" at bounding box center [405, 61] width 70 height 12
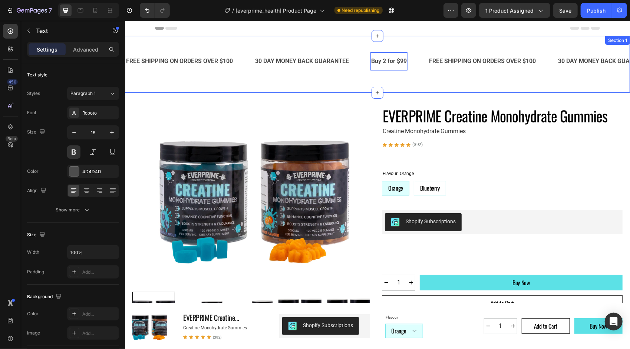
click at [433, 45] on div "FREE SHIPPING ON ORDERS OVER $100 Text 30 DAY MONEY BACK GUARANTEE Text Buy 2 f…" at bounding box center [377, 64] width 505 height 57
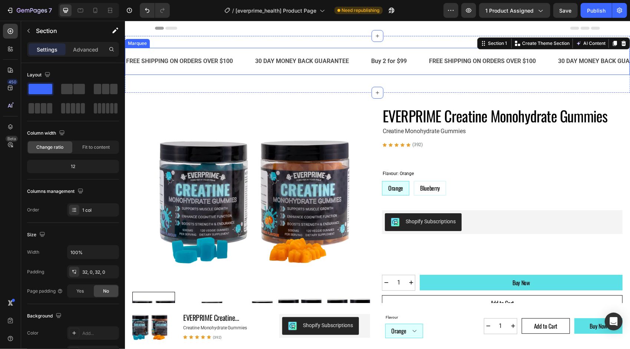
click at [245, 52] on div "FREE SHIPPING ON ORDERS OVER $100 Text" at bounding box center [189, 61] width 129 height 18
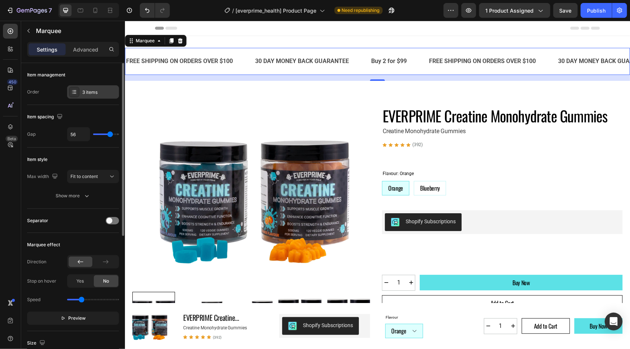
click at [108, 91] on div "3 items" at bounding box center [99, 92] width 35 height 7
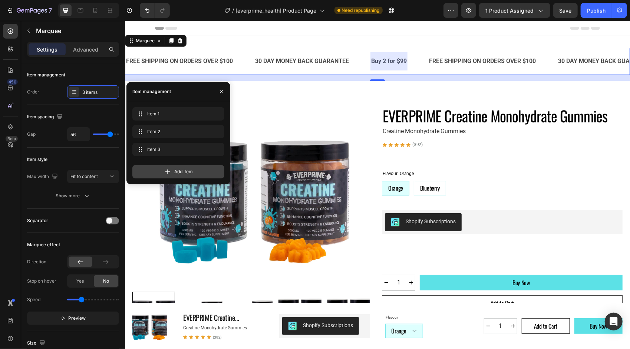
click at [168, 173] on icon at bounding box center [167, 171] width 7 height 7
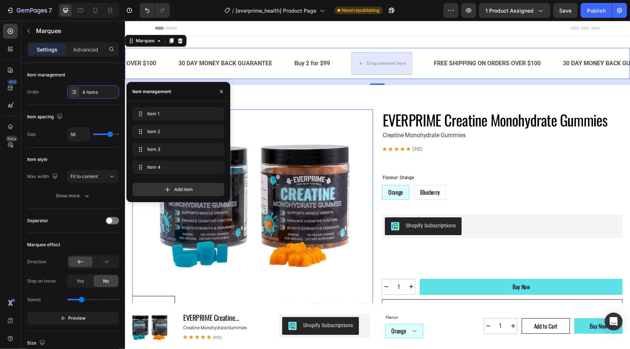
scroll to position [0, 85]
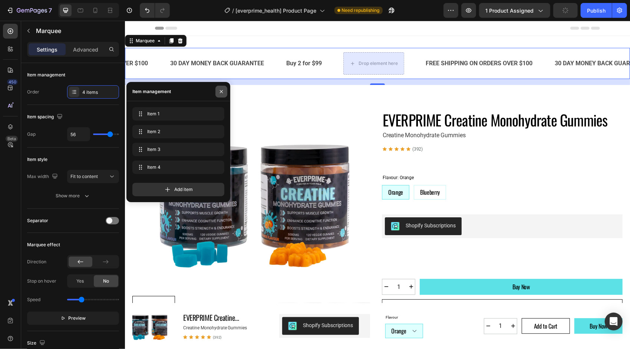
drag, startPoint x: 223, startPoint y: 90, endPoint x: 136, endPoint y: 63, distance: 91.1
click at [223, 90] on icon "button" at bounding box center [221, 92] width 6 height 6
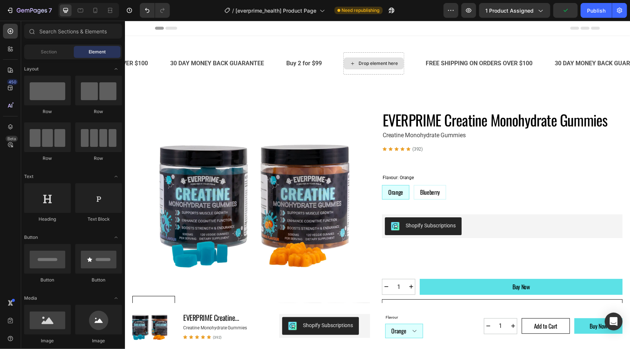
click at [374, 61] on div "Drop element here" at bounding box center [377, 63] width 39 height 6
click at [311, 61] on p "Buy 2 for $99" at bounding box center [304, 63] width 36 height 11
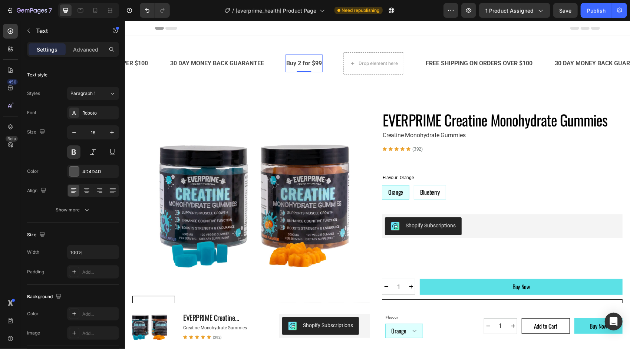
click at [315, 55] on div "Buy 2 for $99 Text 0" at bounding box center [303, 63] width 37 height 18
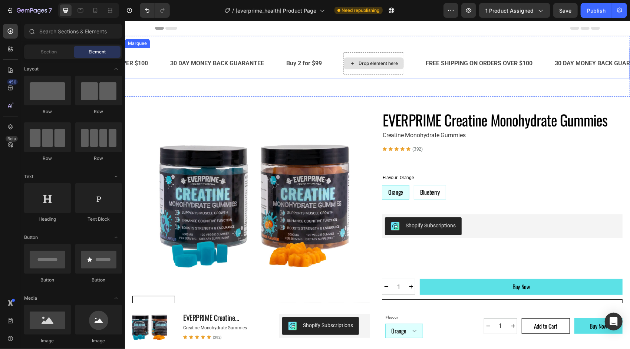
click at [374, 66] on div "Drop element here" at bounding box center [373, 63] width 60 height 12
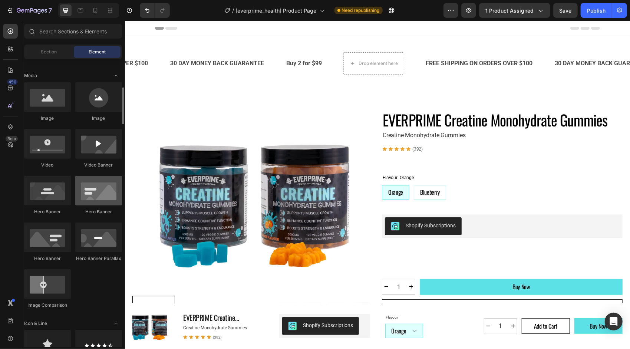
scroll to position [0, 0]
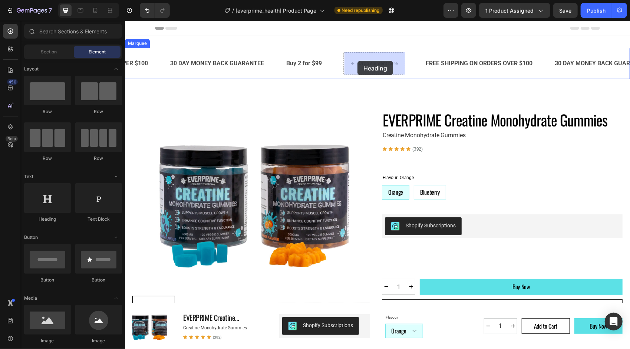
drag, startPoint x: 170, startPoint y: 222, endPoint x: 357, endPoint y: 60, distance: 247.1
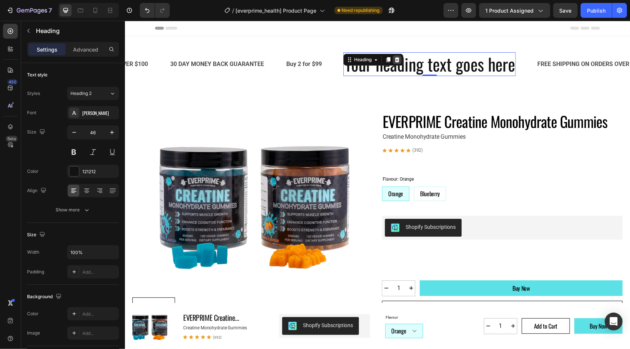
click at [399, 59] on icon at bounding box center [397, 59] width 5 height 5
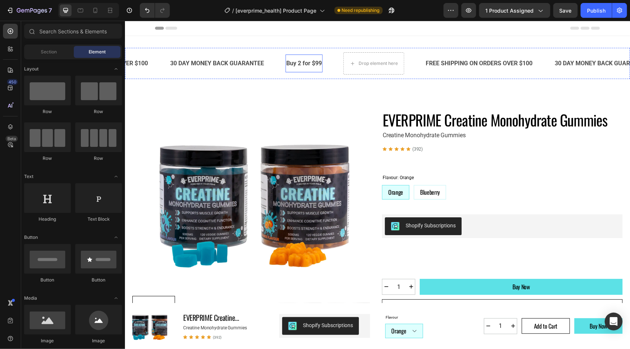
click at [311, 58] on p "Buy 2 for $99" at bounding box center [304, 63] width 36 height 11
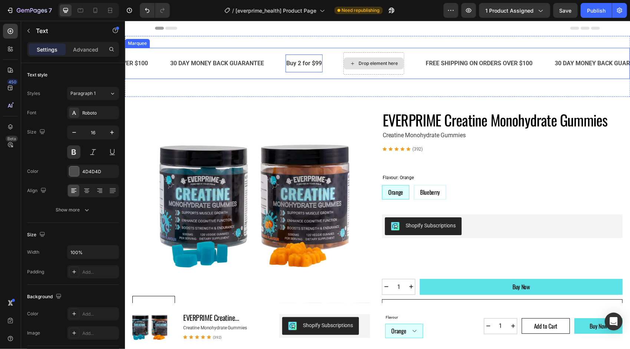
click at [374, 53] on div "Drop element here" at bounding box center [373, 63] width 61 height 22
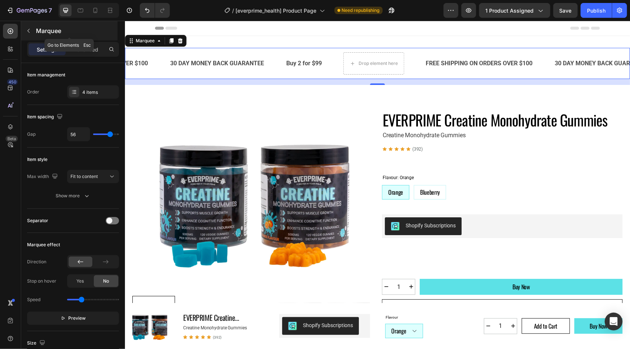
click at [32, 31] on button "button" at bounding box center [29, 31] width 12 height 12
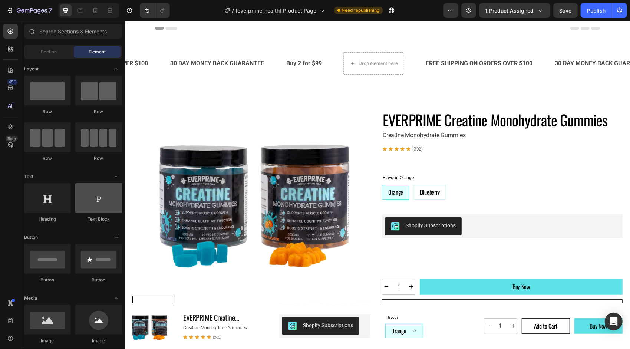
click at [108, 197] on div at bounding box center [98, 198] width 47 height 30
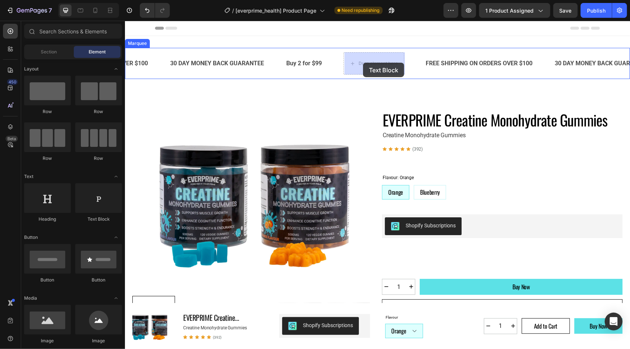
drag, startPoint x: 237, startPoint y: 216, endPoint x: 363, endPoint y: 62, distance: 198.4
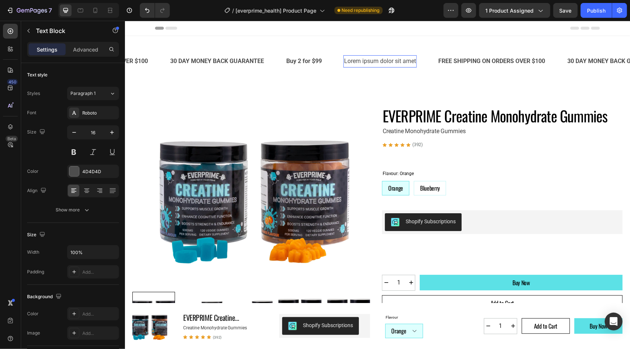
click at [368, 58] on div "Lorem ipsum dolor sit amet" at bounding box center [379, 61] width 73 height 12
click at [366, 60] on p "Lorem ipsum dolor sit amet" at bounding box center [380, 61] width 72 height 11
click at [308, 60] on p "Buy 2 for $99" at bounding box center [304, 61] width 36 height 11
click at [352, 59] on p "Buy 3 for" at bounding box center [356, 61] width 24 height 11
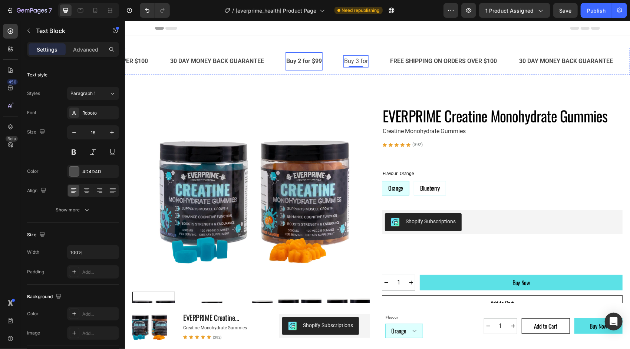
click at [300, 60] on p "Buy 2 for $99" at bounding box center [304, 61] width 36 height 11
click at [353, 60] on p "Buy 3 for" at bounding box center [356, 61] width 24 height 11
click at [74, 150] on button at bounding box center [73, 151] width 13 height 13
click at [362, 61] on p "Buy 3 for" at bounding box center [356, 61] width 24 height 11
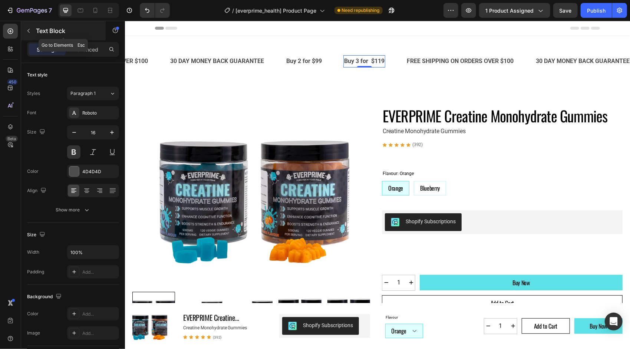
click at [28, 29] on icon "button" at bounding box center [29, 31] width 6 height 6
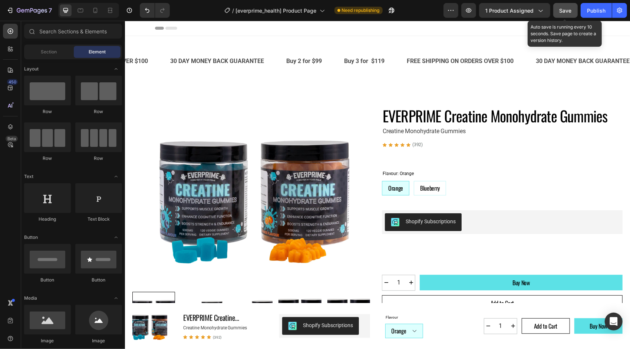
click at [566, 12] on span "Save" at bounding box center [566, 10] width 12 height 6
click at [565, 13] on span "Save" at bounding box center [566, 10] width 12 height 6
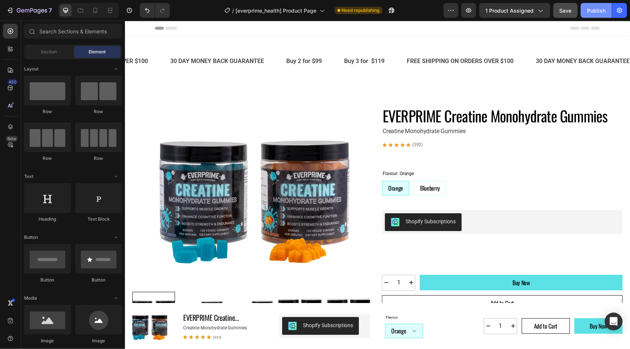
drag, startPoint x: 594, startPoint y: 12, endPoint x: 408, endPoint y: 108, distance: 208.6
click at [594, 12] on div "Publish" at bounding box center [596, 11] width 19 height 8
click at [296, 63] on p "Buy 2 for $99" at bounding box center [304, 61] width 36 height 11
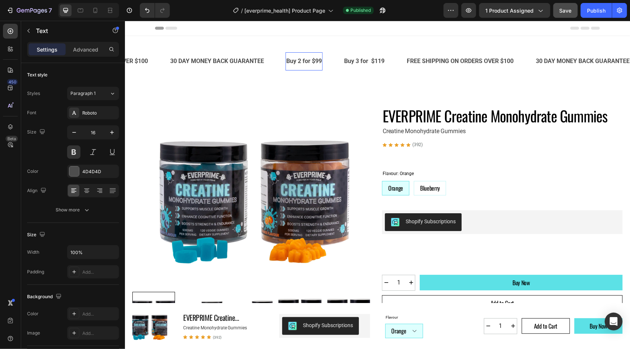
click at [289, 60] on p "Buy 2 for $99" at bounding box center [304, 61] width 36 height 11
click at [357, 60] on p "Buy 3 for $119" at bounding box center [369, 61] width 40 height 11
click at [353, 61] on p "Buy 3 for $119" at bounding box center [369, 61] width 40 height 11
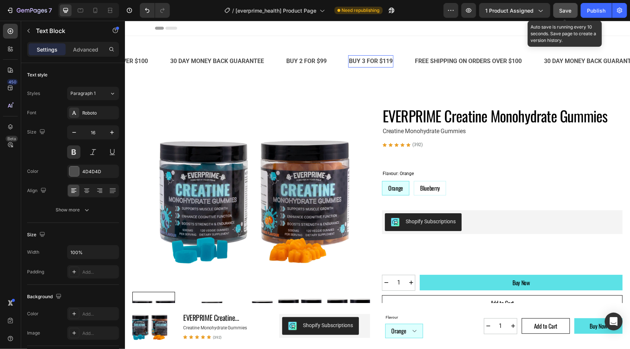
click at [568, 11] on span "Save" at bounding box center [566, 10] width 12 height 6
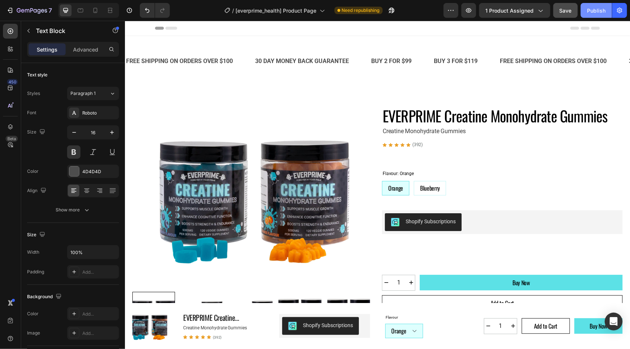
click at [599, 12] on div "Publish" at bounding box center [596, 11] width 19 height 8
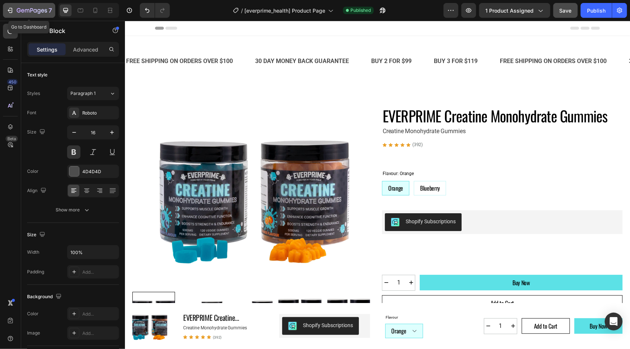
click at [9, 9] on icon "button" at bounding box center [9, 10] width 7 height 7
